Goal: Transaction & Acquisition: Book appointment/travel/reservation

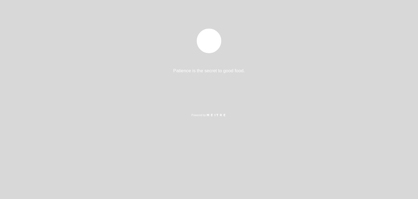
select select "es"
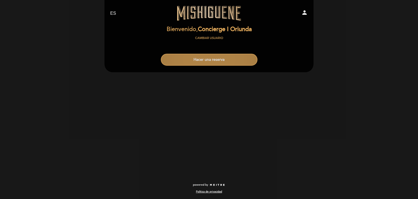
click at [204, 57] on button "Hacer una reserva" at bounding box center [209, 60] width 97 height 12
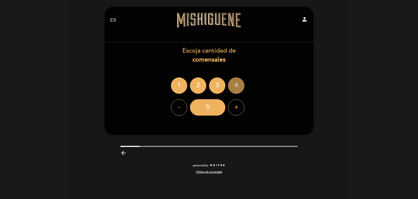
click at [236, 83] on div "4" at bounding box center [236, 85] width 16 height 16
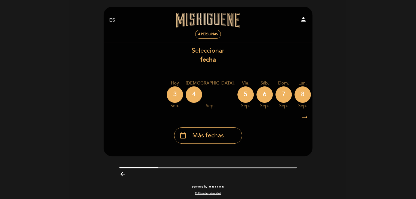
click at [217, 125] on div "calendar_today Más fechas" at bounding box center [208, 133] width 210 height 20
click at [217, 129] on div "calendar_today Más fechas" at bounding box center [208, 135] width 68 height 16
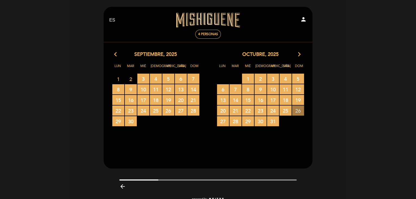
click at [298, 111] on span "26 RESERVAS DISPONIBLES" at bounding box center [298, 110] width 12 height 10
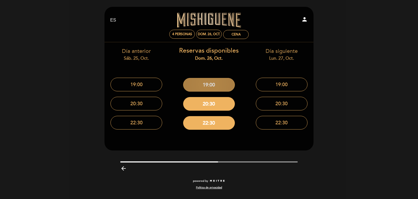
click at [213, 85] on button "19:00" at bounding box center [209, 85] width 52 height 14
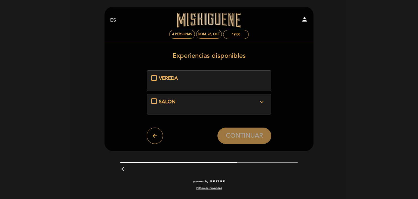
click at [165, 101] on span "SALON" at bounding box center [167, 102] width 17 height 6
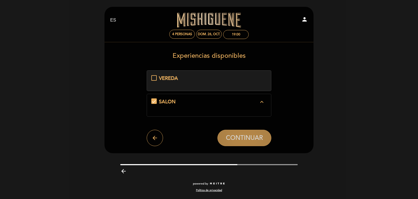
click at [248, 134] on span "CONTINUAR" at bounding box center [244, 138] width 37 height 8
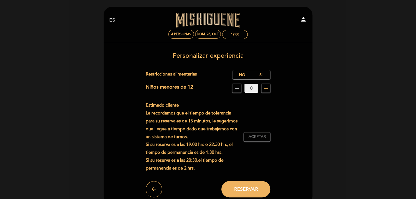
drag, startPoint x: 412, startPoint y: 95, endPoint x: 356, endPoint y: 92, distance: 56.4
click at [412, 95] on div "EN ES PT [GEOGRAPHIC_DATA] person 4 personas dom. 26, oct. 19:00 [GEOGRAPHIC_DA…" at bounding box center [208, 124] width 416 height 248
click at [244, 76] on label "No" at bounding box center [242, 74] width 19 height 9
click at [259, 73] on label "Si" at bounding box center [260, 74] width 19 height 9
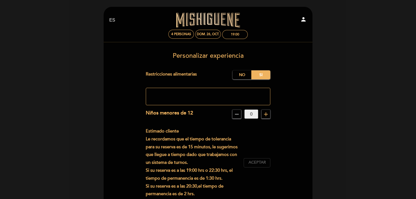
click at [256, 164] on span "Aceptar" at bounding box center [256, 162] width 17 height 6
click at [352, 101] on div "EN ES PT [GEOGRAPHIC_DATA] person 4 personas dom. 26, oct. 19:00 [GEOGRAPHIC_DA…" at bounding box center [208, 137] width 416 height 274
drag, startPoint x: 179, startPoint y: 85, endPoint x: 178, endPoint y: 90, distance: 4.1
click at [178, 86] on div at bounding box center [208, 94] width 125 height 21
click at [178, 94] on textarea at bounding box center [208, 96] width 125 height 17
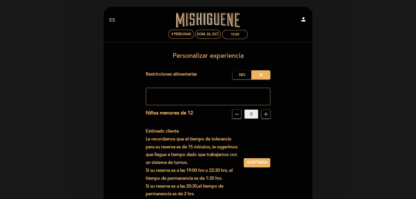
paste textarea "[PERSON_NAME]: No seafood or beef, [PERSON_NAME]: Vegetarian"
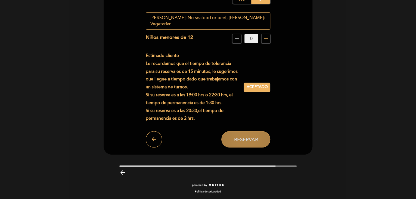
type textarea "[PERSON_NAME]: No seafood or beef, [PERSON_NAME]: Vegetarian"
click at [240, 137] on span "Reservar" at bounding box center [246, 139] width 24 height 6
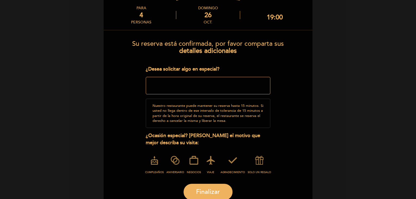
scroll to position [27, 0]
click at [217, 159] on icon at bounding box center [211, 160] width 14 height 14
click at [202, 192] on span "Finalizar" at bounding box center [208, 191] width 24 height 8
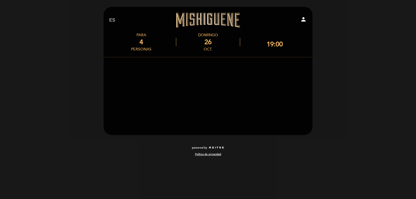
scroll to position [0, 0]
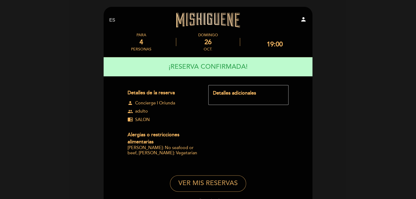
click at [204, 177] on button "VER MIS RESERVAS" at bounding box center [208, 183] width 76 height 16
select select "es"
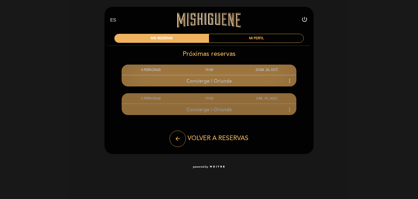
click at [287, 81] on icon "more_vert" at bounding box center [289, 81] width 7 height 7
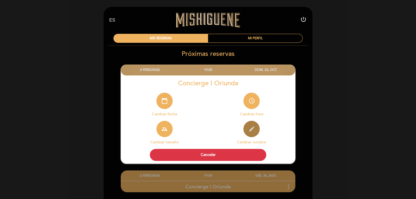
click at [255, 128] on icon "edit" at bounding box center [251, 128] width 7 height 7
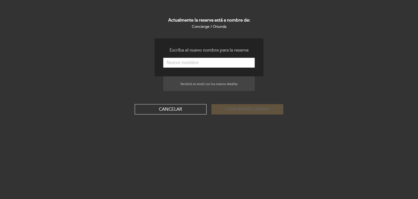
click at [187, 64] on input "text" at bounding box center [208, 63] width 91 height 10
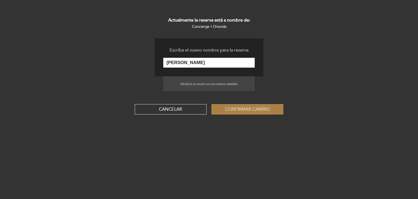
type input "[PERSON_NAME]"
click at [243, 104] on button "Confirmar cambio" at bounding box center [247, 109] width 72 height 10
